Goal: Information Seeking & Learning: Learn about a topic

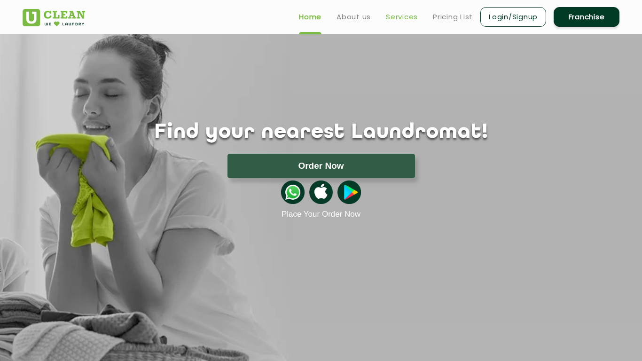
click at [402, 16] on link "Services" at bounding box center [402, 16] width 32 height 11
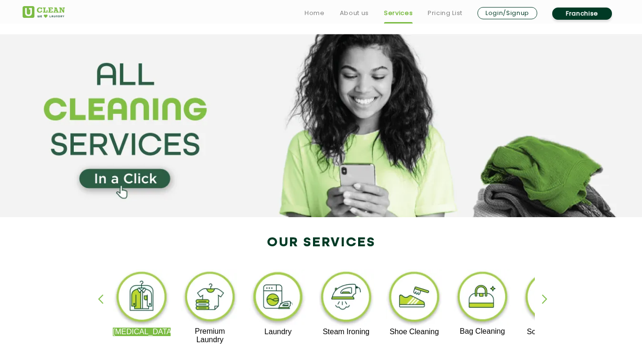
scroll to position [154, 0]
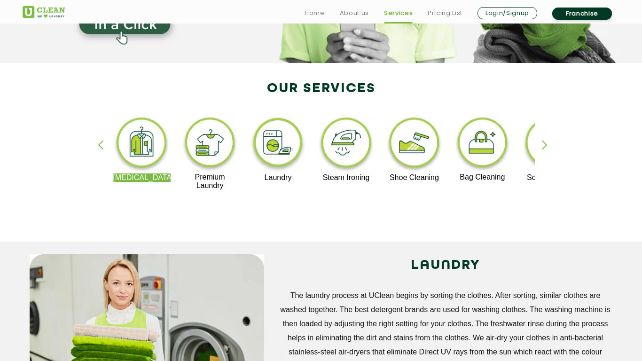
click at [543, 147] on div "button" at bounding box center [549, 153] width 14 height 26
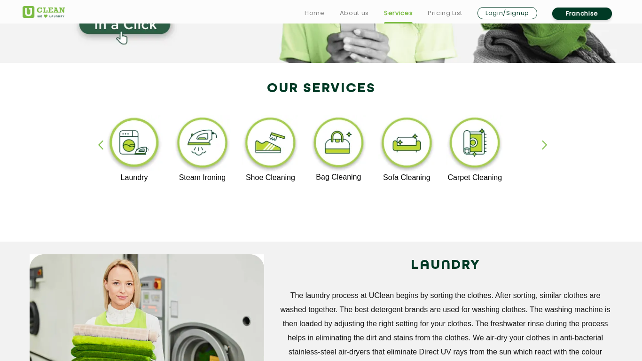
click at [541, 145] on div "[MEDICAL_DATA] Premium Laundry Laundry Steam Ironing Shoe Cleaning Bag Cleaning…" at bounding box center [321, 156] width 611 height 169
click at [544, 144] on div "button" at bounding box center [549, 153] width 14 height 26
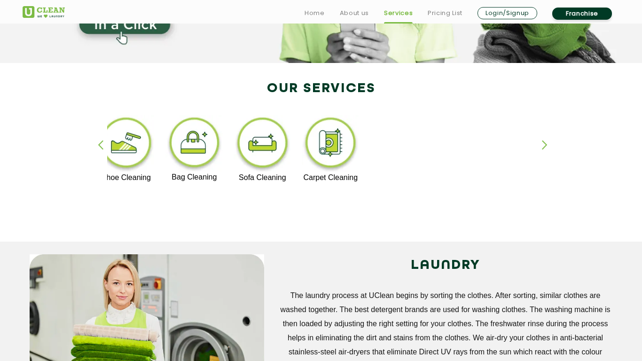
click at [335, 155] on img at bounding box center [331, 144] width 58 height 58
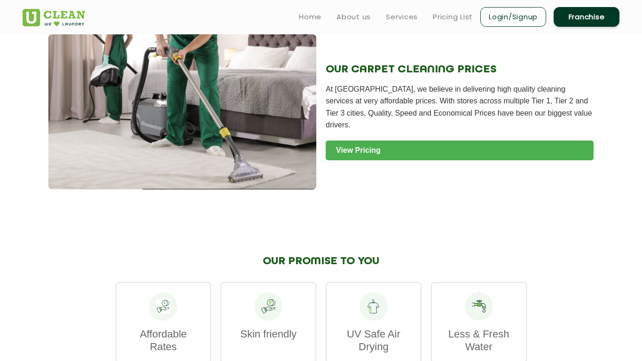
scroll to position [925, 0]
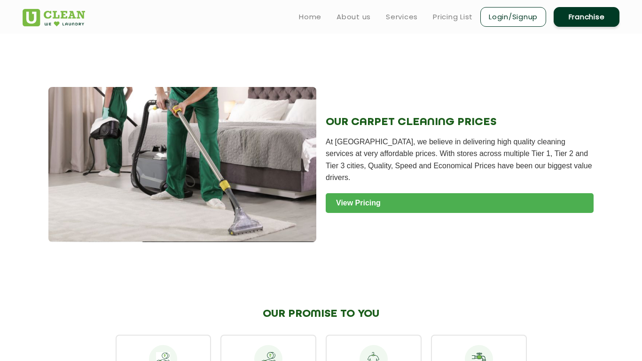
click at [379, 203] on link "View Pricing" at bounding box center [460, 203] width 268 height 20
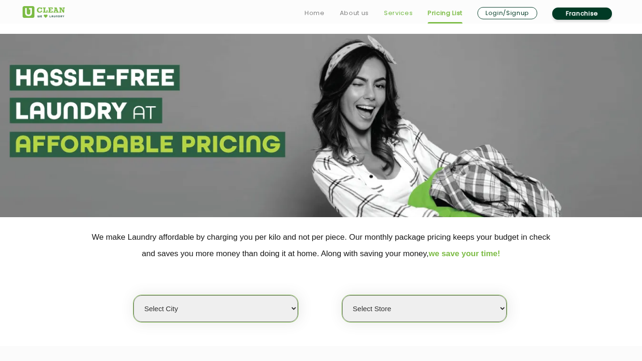
click at [392, 16] on link "Services" at bounding box center [398, 13] width 29 height 11
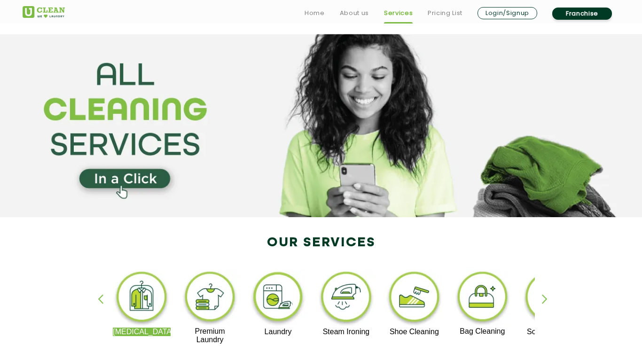
scroll to position [77, 0]
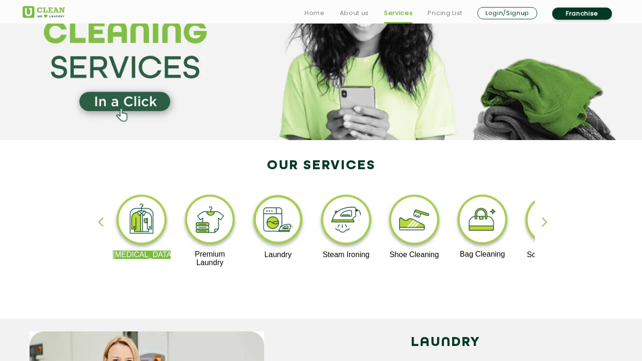
click at [139, 222] on img at bounding box center [142, 221] width 58 height 58
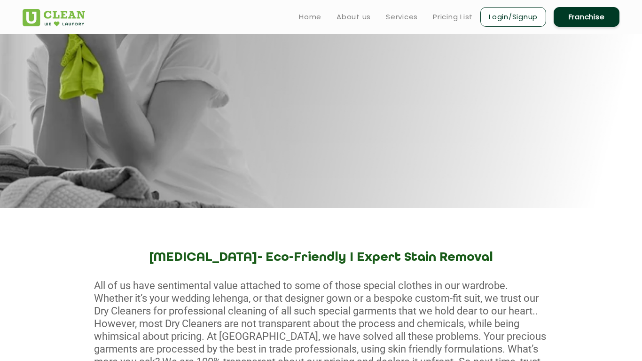
scroll to position [154, 0]
drag, startPoint x: 575, startPoint y: 14, endPoint x: 571, endPoint y: 16, distance: 4.8
click at [574, 15] on link "Franchise" at bounding box center [587, 17] width 66 height 20
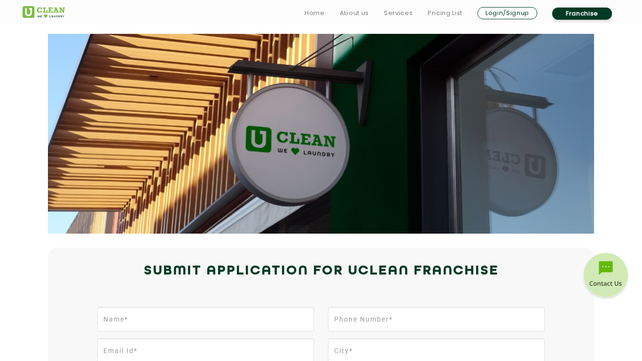
scroll to position [154, 0]
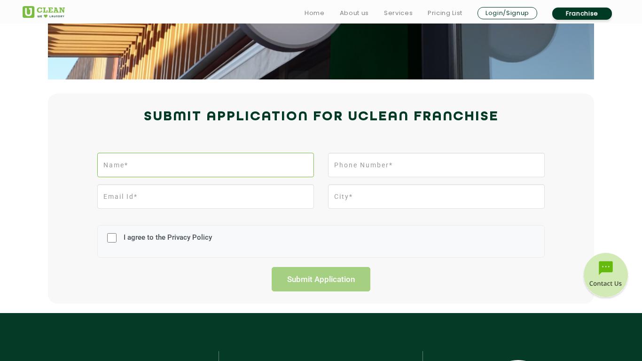
click at [152, 166] on input "text" at bounding box center [205, 165] width 217 height 24
click at [259, 204] on input "email" at bounding box center [205, 196] width 217 height 24
click at [398, 199] on input "text" at bounding box center [436, 196] width 217 height 24
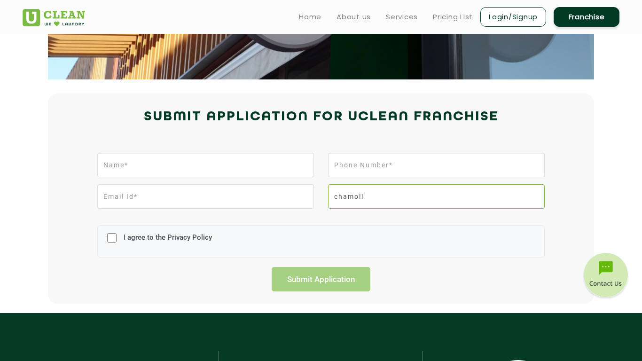
scroll to position [0, 0]
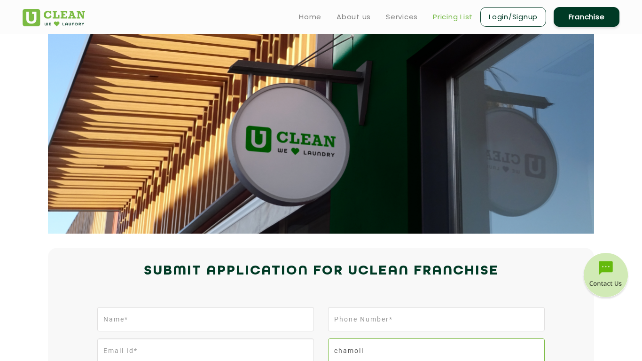
type input "chamoli"
click at [452, 20] on link "Pricing List" at bounding box center [453, 16] width 40 height 11
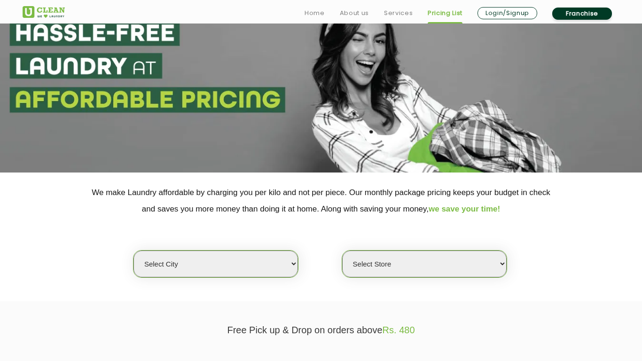
scroll to position [154, 0]
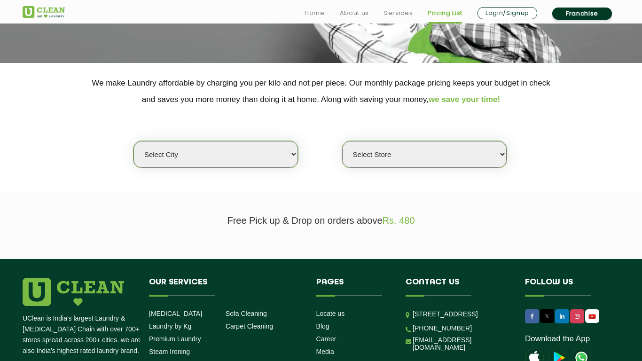
click at [254, 160] on select "Select city Aalo Abu Dhabi Agartala Agra Ahmedabad Akola Aligarh Alwar - UClean…" at bounding box center [215, 154] width 165 height 27
select select "28"
click at [133, 141] on select "Select city Aalo Abu Dhabi Agartala Agra Ahmedabad Akola Aligarh Alwar - UClean…" at bounding box center [215, 154] width 165 height 27
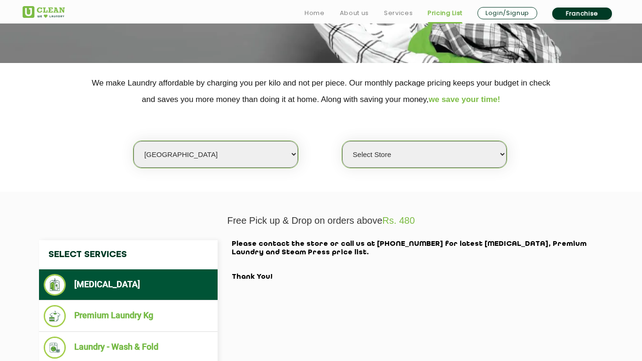
click at [478, 161] on select "Select Store UClean Suddhowala Dehradun UClean Subhash Nagar UClean ITBP Road U…" at bounding box center [424, 154] width 165 height 27
select select "68"
click at [342, 141] on select "Select Store UClean Suddhowala Dehradun UClean Subhash Nagar UClean ITBP Road U…" at bounding box center [424, 154] width 165 height 27
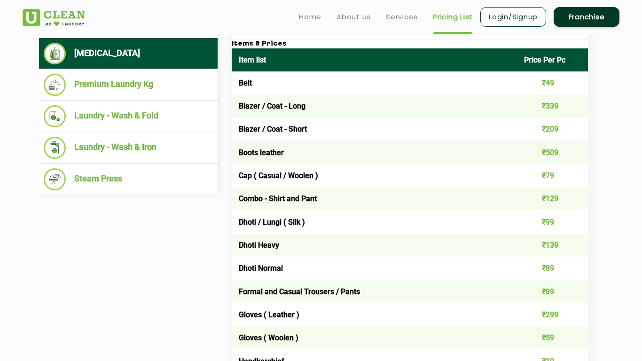
scroll to position [308, 0]
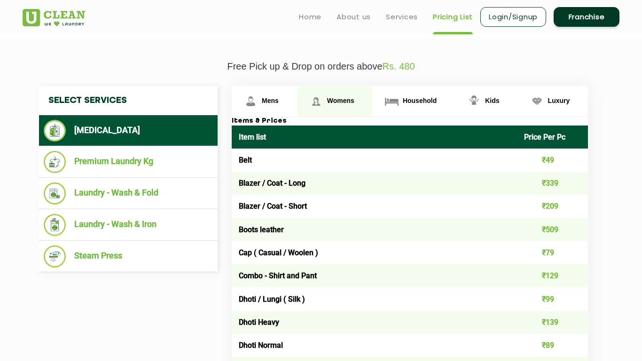
click at [323, 95] on img at bounding box center [316, 101] width 16 height 16
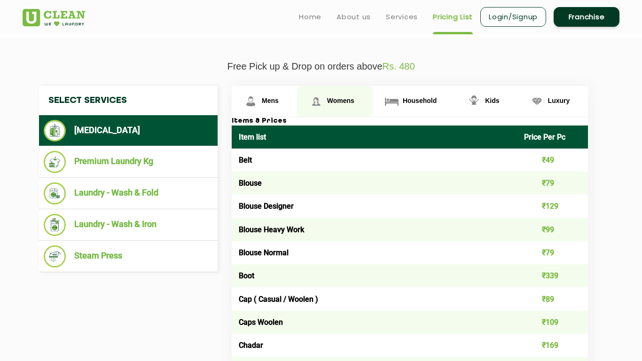
click at [322, 99] on img at bounding box center [316, 101] width 16 height 16
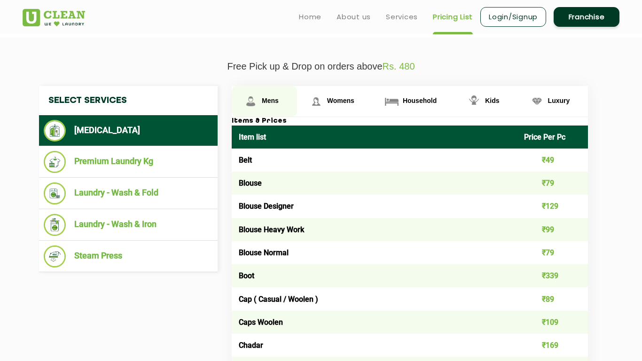
click at [273, 97] on span "Mens" at bounding box center [270, 101] width 17 height 8
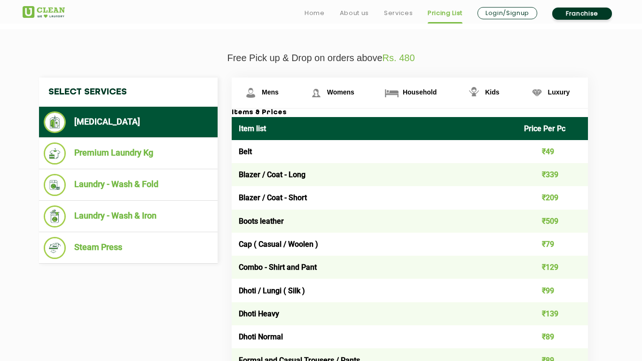
scroll to position [336, 0]
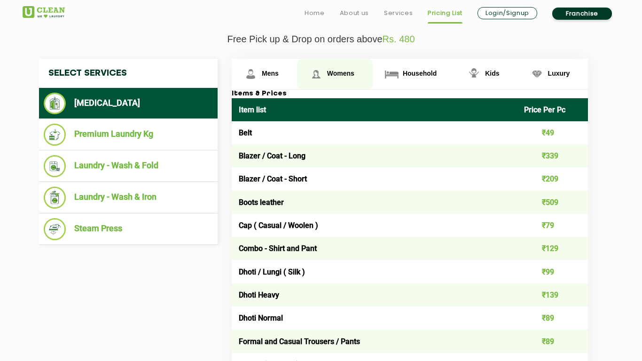
click at [331, 77] on span "Womens" at bounding box center [340, 74] width 27 height 8
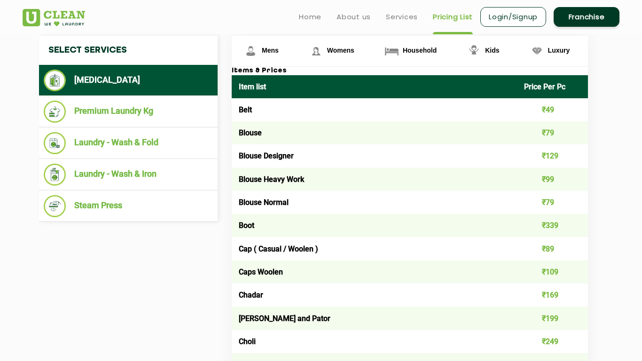
scroll to position [181, 0]
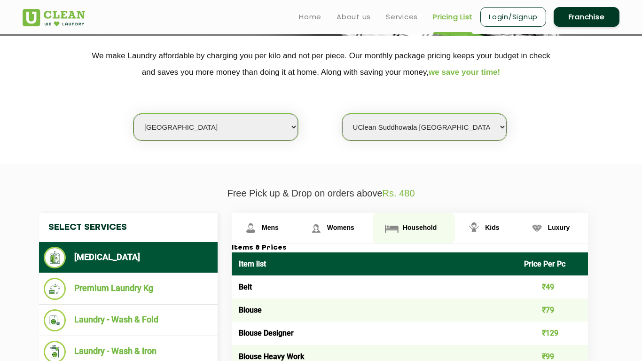
click at [413, 229] on span "Household" at bounding box center [420, 228] width 34 height 8
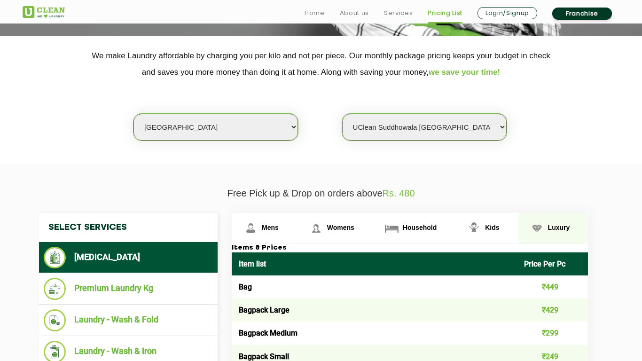
click at [562, 231] on span "Luxury" at bounding box center [559, 228] width 22 height 8
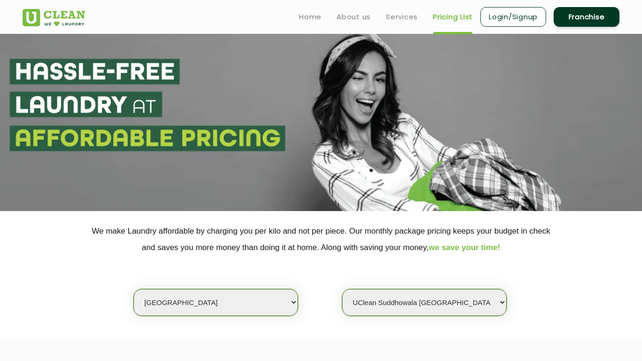
scroll to position [0, 0]
